Goal: Task Accomplishment & Management: Use online tool/utility

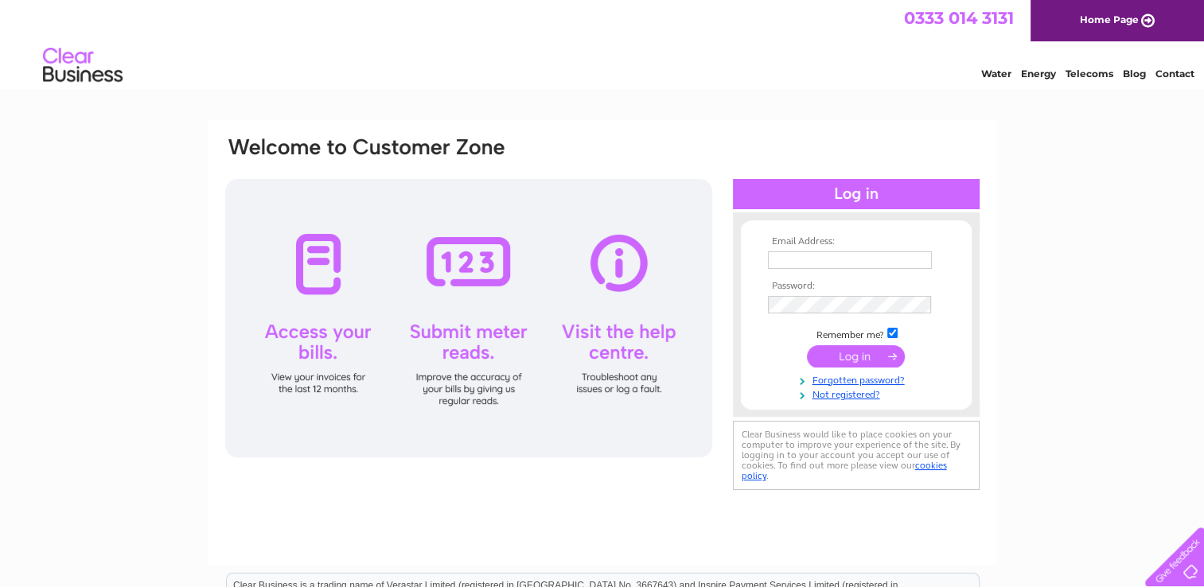
type input "grace.mcnamara@btinternet.com"
click at [855, 346] on input "submit" at bounding box center [856, 356] width 98 height 22
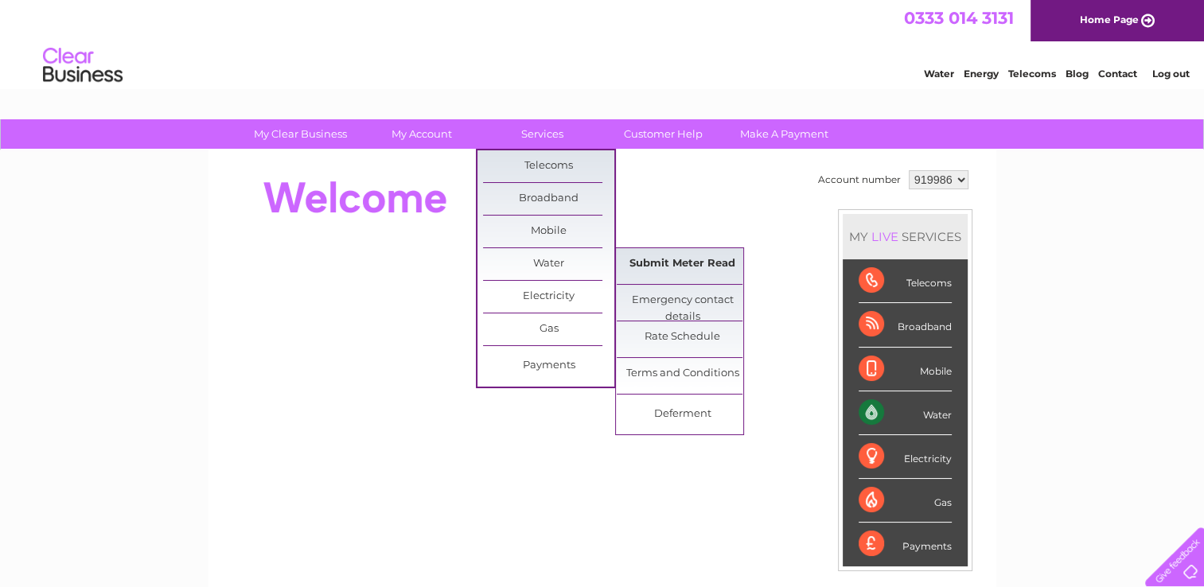
click at [679, 271] on link "Submit Meter Read" at bounding box center [682, 264] width 131 height 32
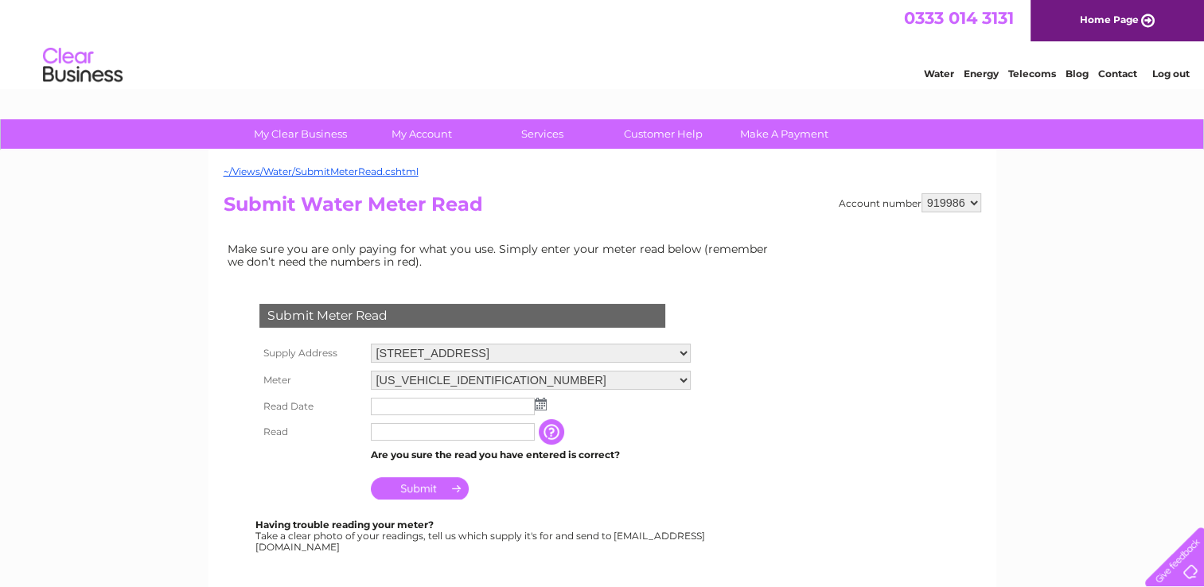
click at [540, 405] on img at bounding box center [541, 404] width 12 height 13
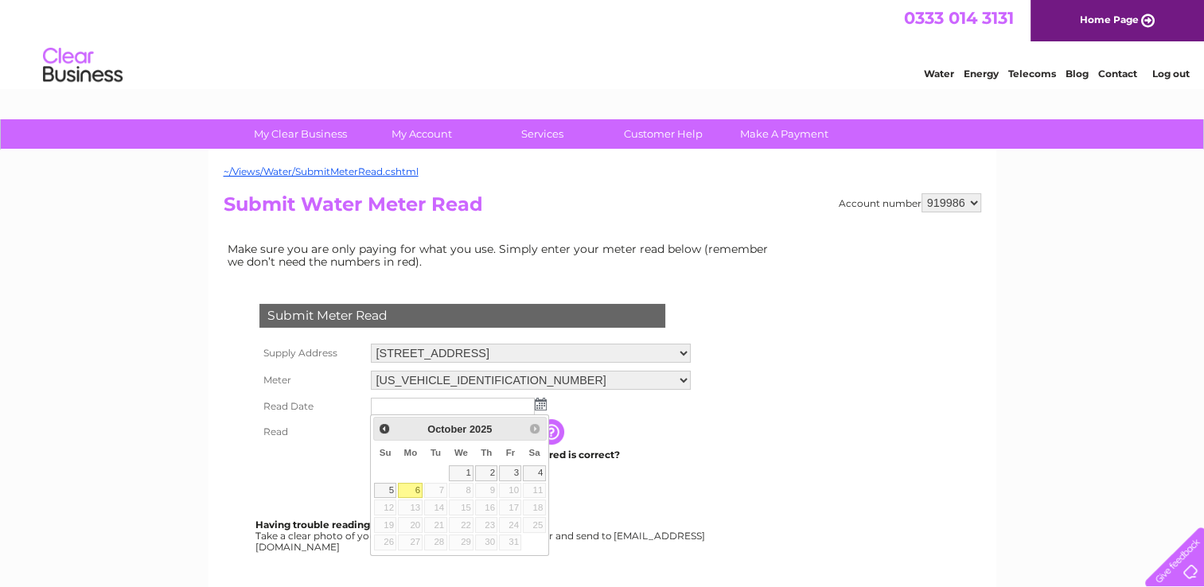
click at [414, 489] on link "6" at bounding box center [410, 491] width 25 height 16
type input "2025/10/06"
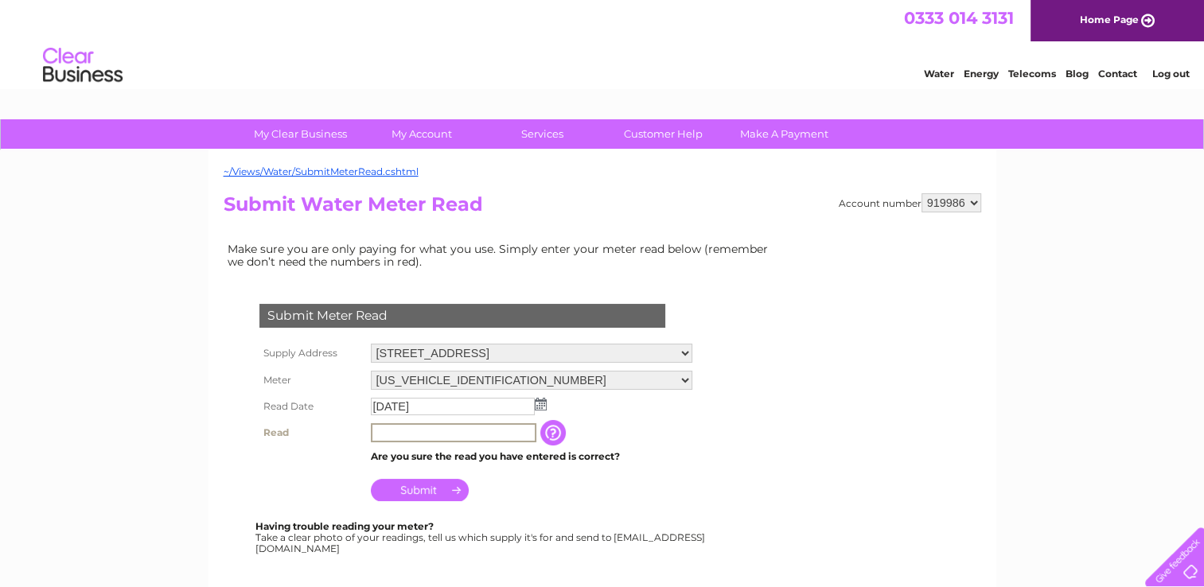
click at [401, 434] on input "text" at bounding box center [454, 432] width 166 height 19
type input "03085"
click at [419, 490] on input "Submit" at bounding box center [420, 488] width 98 height 22
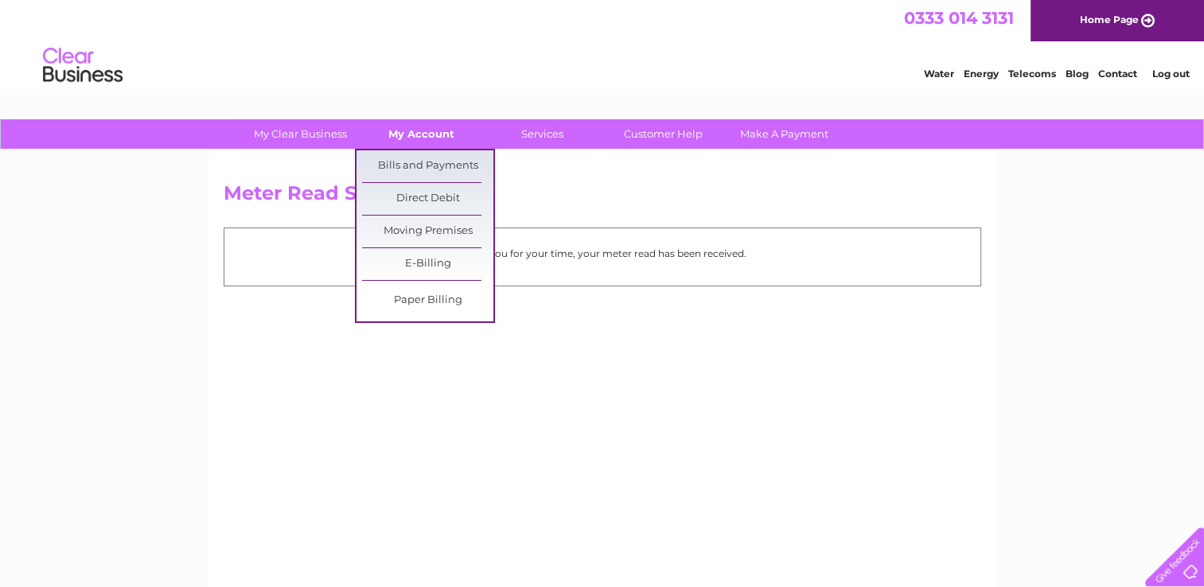
click at [397, 147] on link "My Account" at bounding box center [421, 133] width 131 height 29
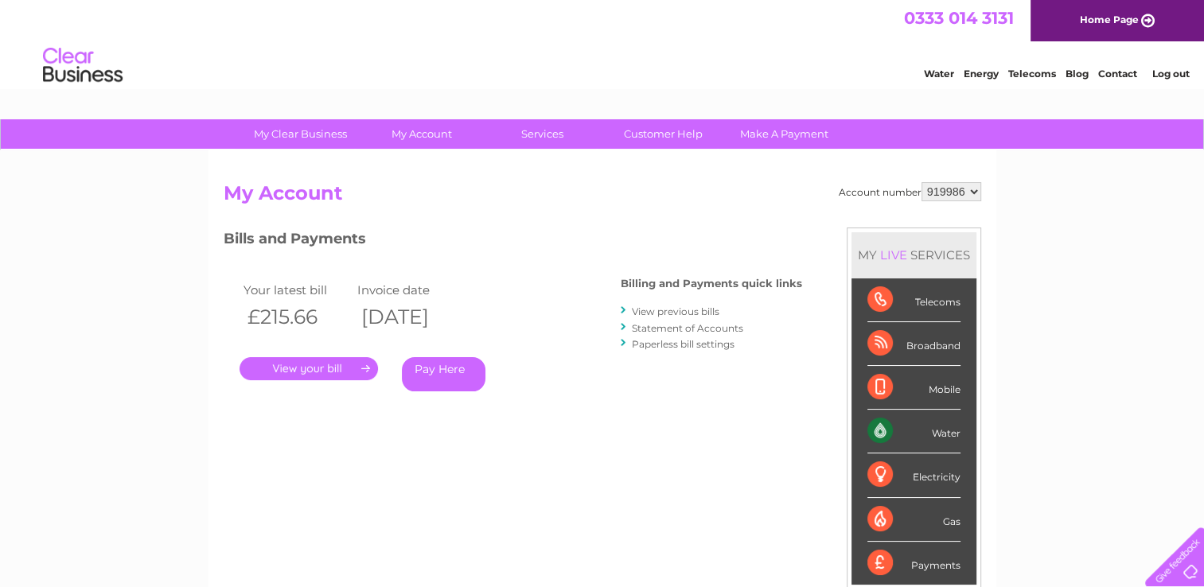
click at [317, 364] on link "." at bounding box center [309, 368] width 138 height 23
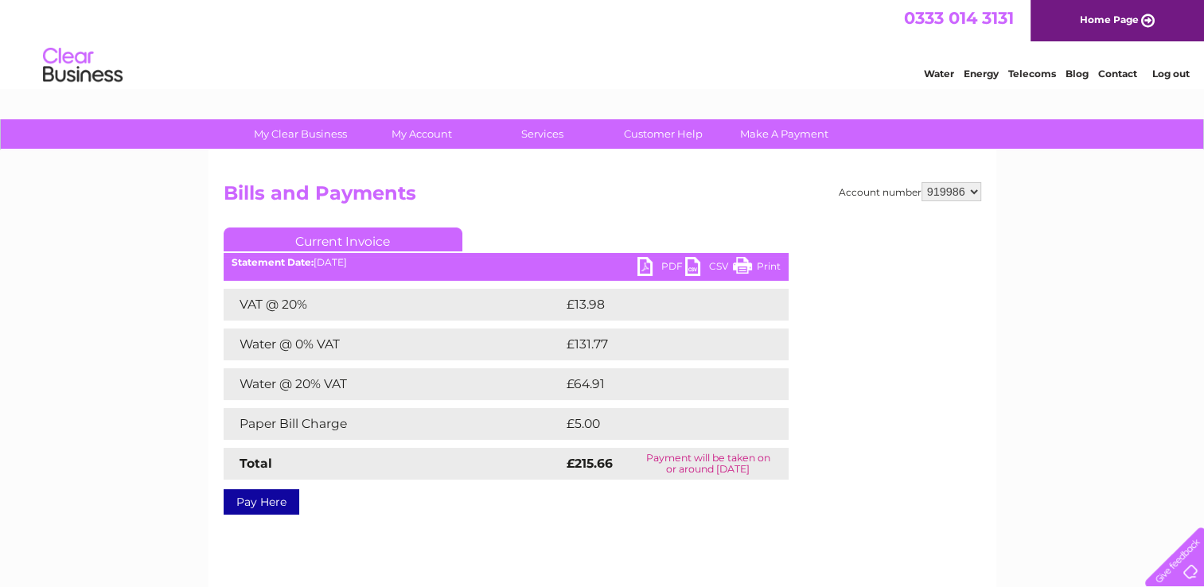
click at [646, 269] on link "PDF" at bounding box center [661, 268] width 48 height 23
